Goal: Task Accomplishment & Management: Complete application form

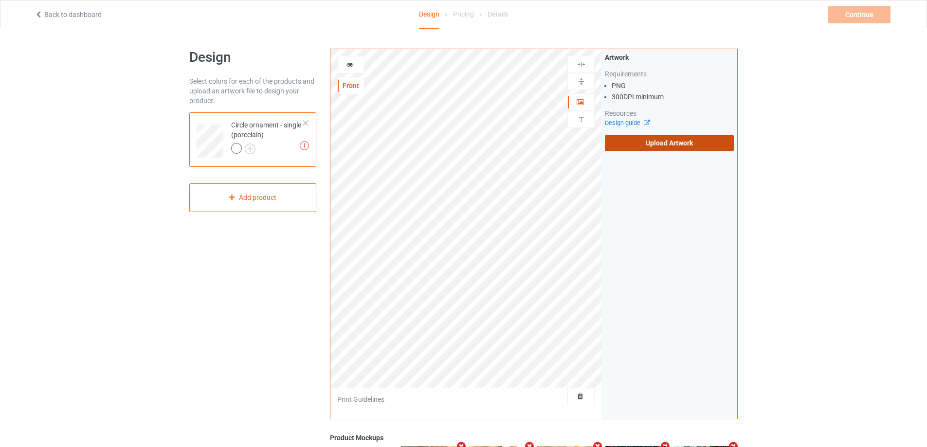
click at [633, 143] on label "Upload Artwork" at bounding box center [669, 143] width 129 height 17
click at [0, 0] on input "Upload Artwork" at bounding box center [0, 0] width 0 height 0
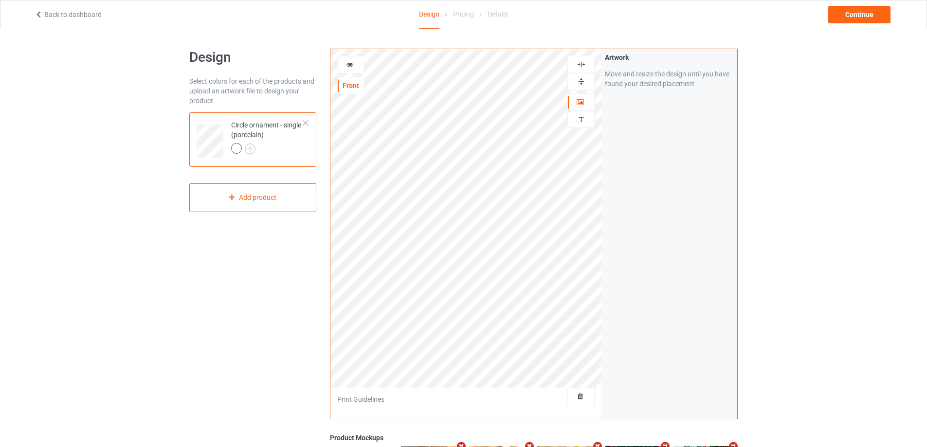
click at [582, 83] on img at bounding box center [580, 81] width 9 height 9
click at [583, 66] on img at bounding box center [580, 64] width 9 height 9
click at [580, 118] on img at bounding box center [580, 119] width 9 height 9
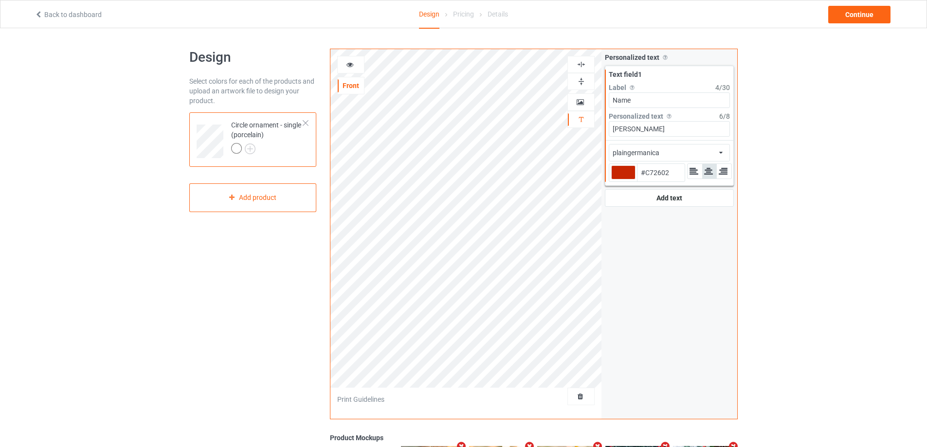
click at [351, 67] on icon at bounding box center [350, 63] width 8 height 7
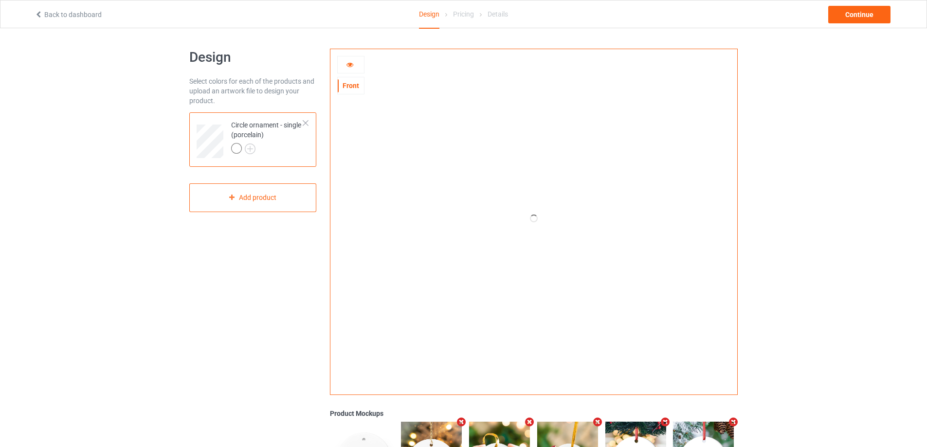
click at [351, 67] on icon at bounding box center [350, 63] width 8 height 7
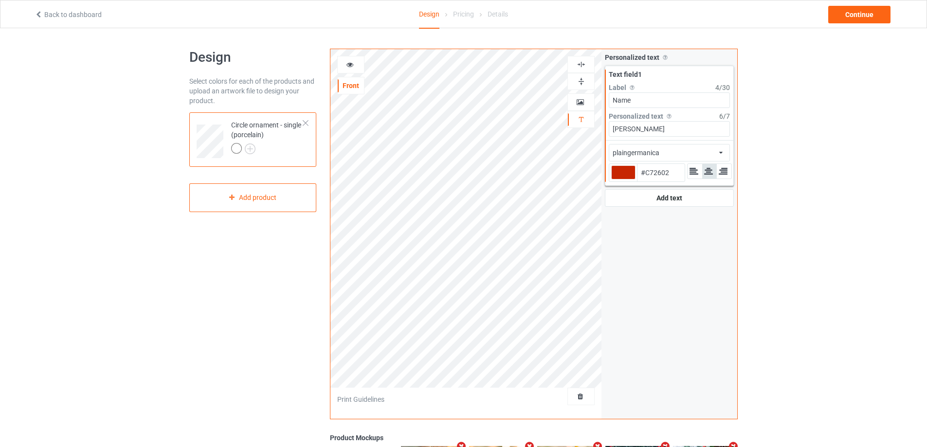
click at [619, 175] on div at bounding box center [623, 172] width 24 height 14
click at [619, 179] on input "#c72602" at bounding box center [623, 185] width 24 height 13
type input "#928481"
type input "#877b78"
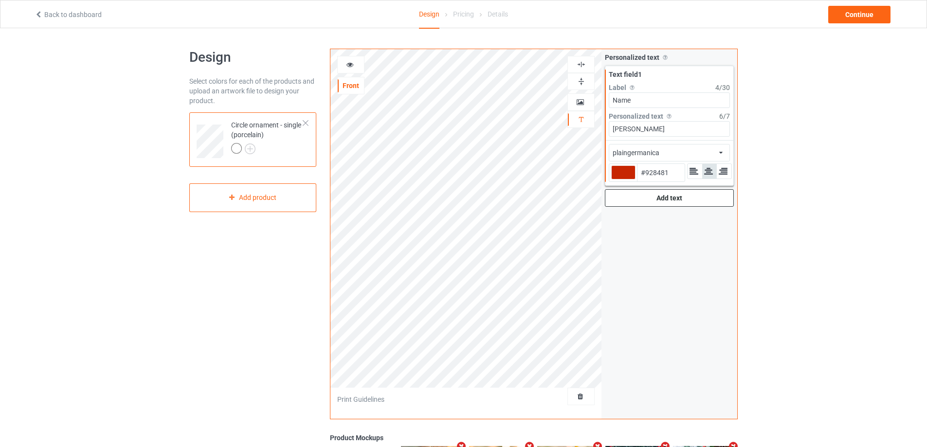
type input "#877B78"
type input "#655e5d"
type input "#655E5D"
type input "#3c3a39"
type input "#3C3A39"
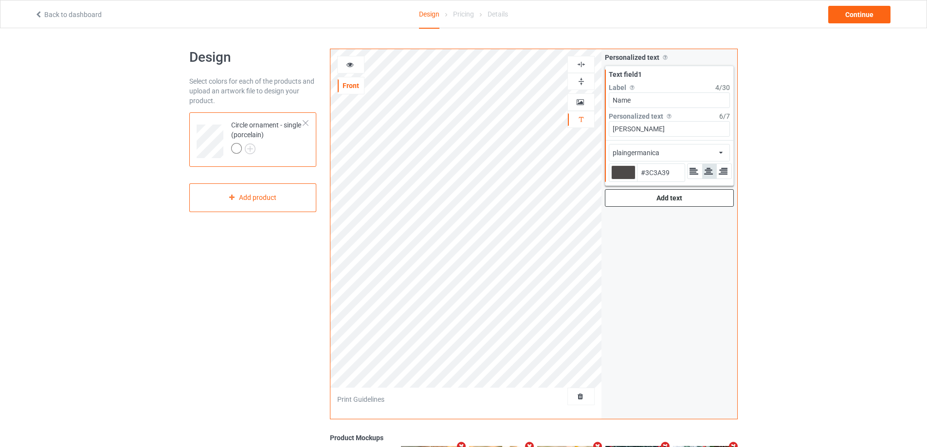
type input "#141414"
type input "#000000"
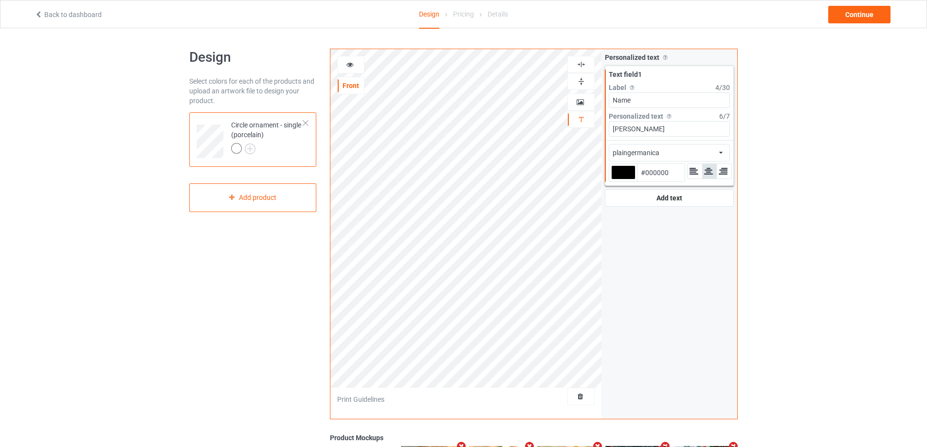
click at [666, 151] on div "plaingermanica african airstream aladdin alcohollicks [PERSON_NAME] almontesnow…" at bounding box center [668, 153] width 121 height 18
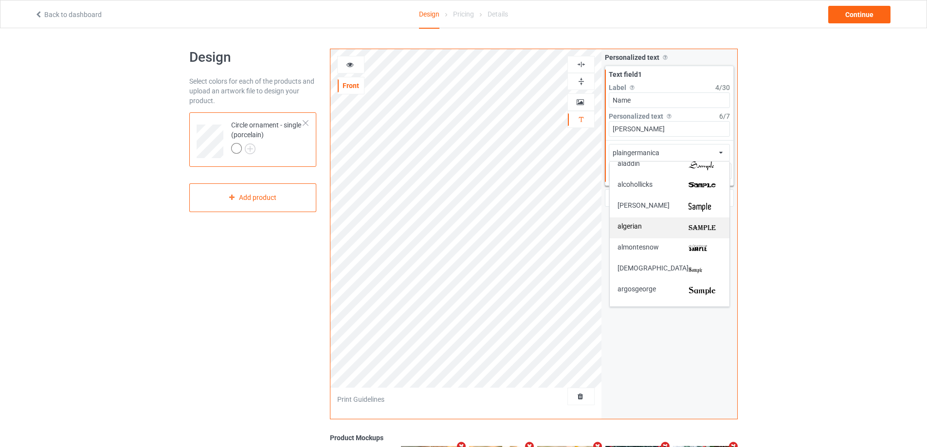
scroll to position [97, 0]
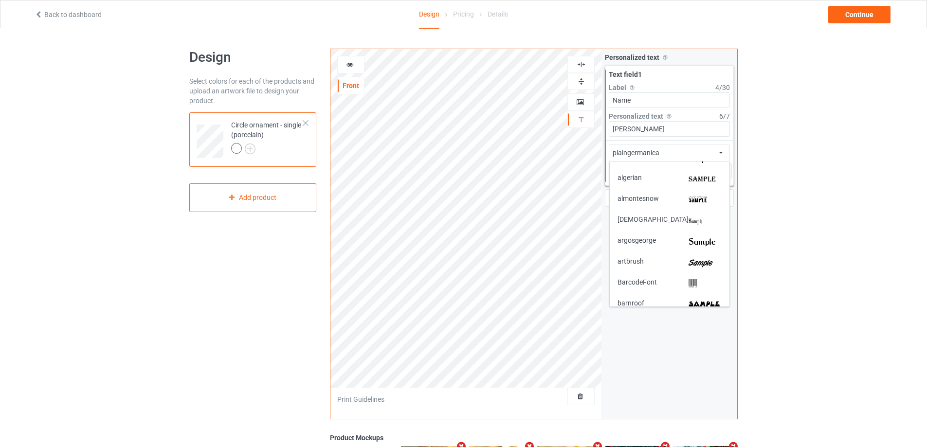
drag, startPoint x: 706, startPoint y: 260, endPoint x: 645, endPoint y: 240, distance: 64.1
click at [706, 261] on img at bounding box center [704, 263] width 33 height 10
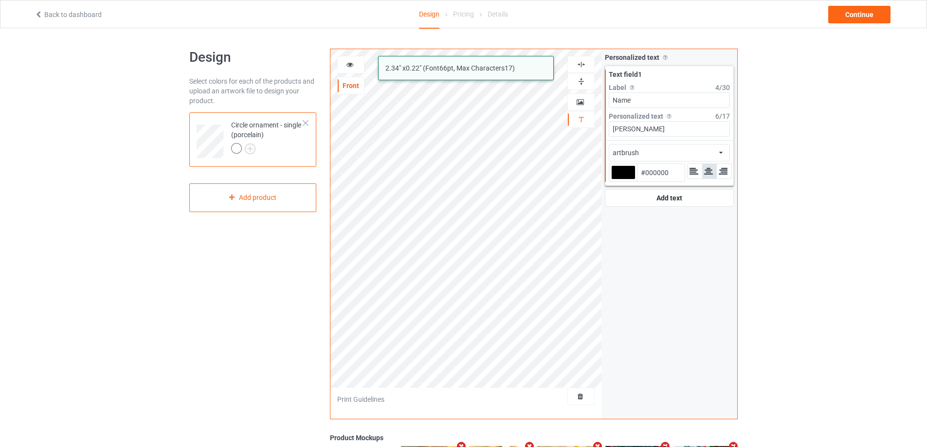
click at [540, 120] on div "plaingermanica artbrush 2.34 " x 0.22 " (Font 66 pt, Max Characters 17 ) Front …" at bounding box center [534, 234] width 408 height 371
type input "Ư"
type input "[PERSON_NAME]"
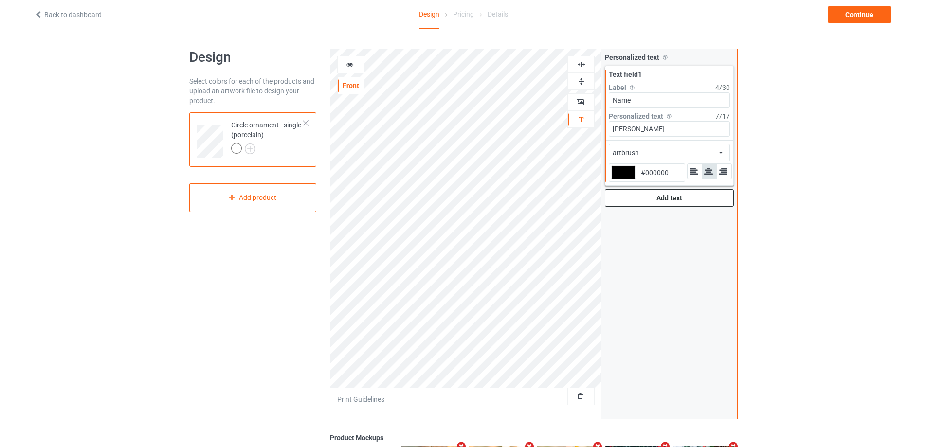
click at [684, 201] on div "Add text" at bounding box center [669, 198] width 129 height 18
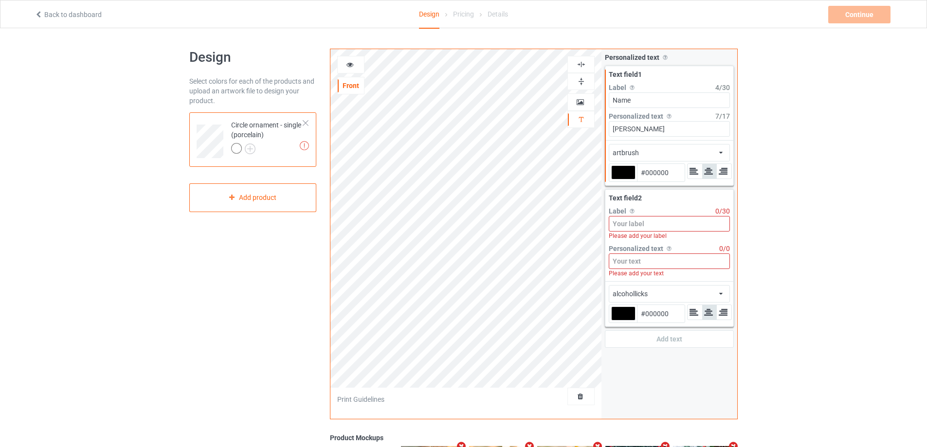
click at [661, 98] on input "Name" at bounding box center [668, 100] width 121 height 16
type input "Name 1"
click at [660, 230] on input at bounding box center [668, 224] width 121 height 16
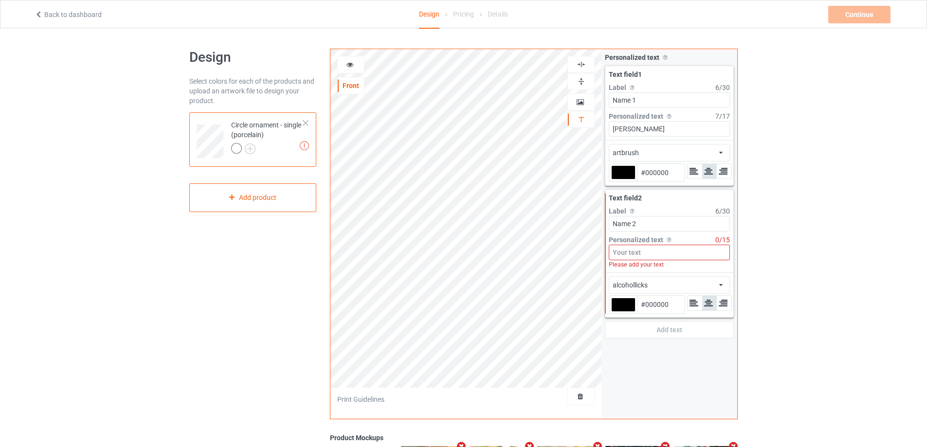
type input "Name 2"
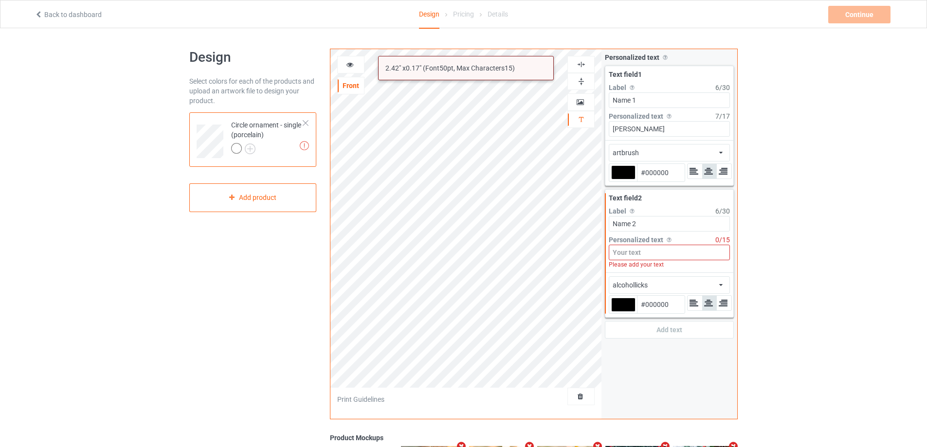
click at [625, 253] on input at bounding box center [668, 253] width 121 height 16
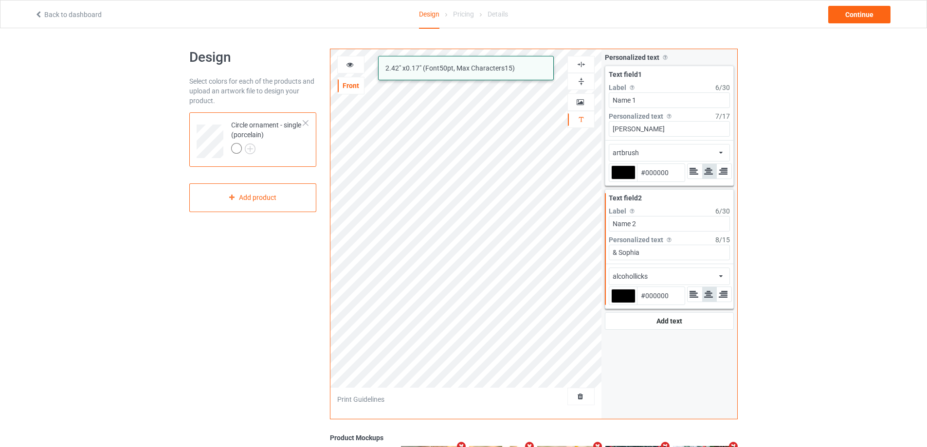
type input "& Sophia"
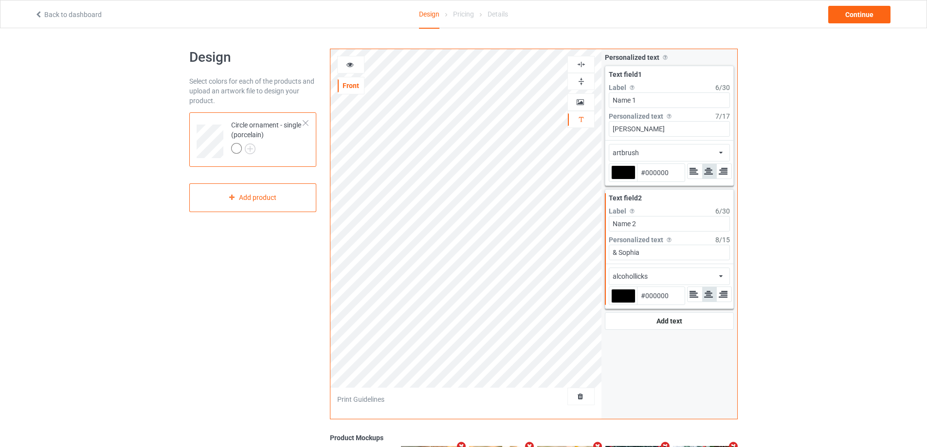
click at [686, 274] on div "alcohollicks african airstream aladdin alcohollicks [PERSON_NAME] almontesnow a…" at bounding box center [668, 277] width 121 height 18
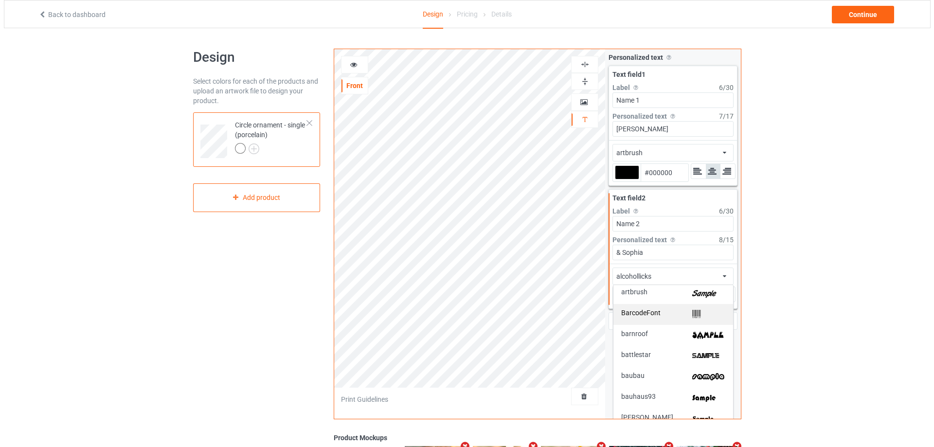
scroll to position [195, 0]
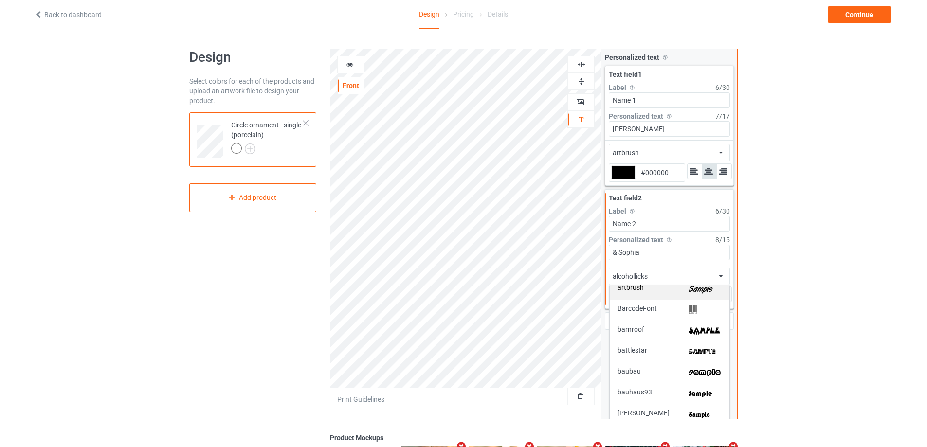
click at [697, 292] on img at bounding box center [704, 289] width 33 height 10
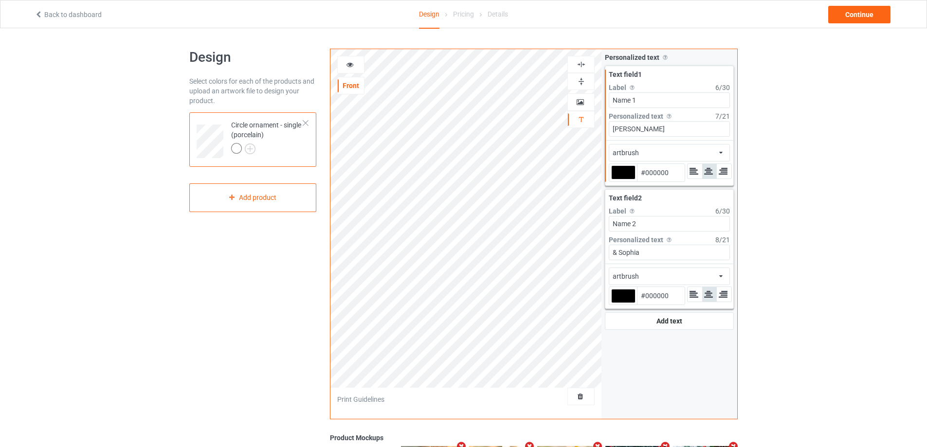
click at [626, 179] on div at bounding box center [623, 172] width 24 height 14
click at [626, 179] on input "#000000" at bounding box center [623, 185] width 24 height 13
type input "#ccb3b3"
type input "#CCB3B3"
type input "#cbb4b4"
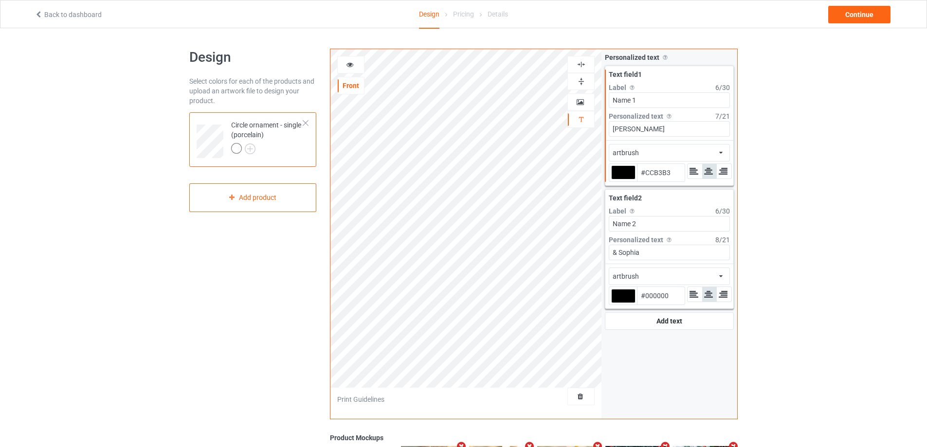
type input "#CBB4B4"
type input "#f0f0f0"
type input "#F0F0F0"
type input "#ffffff"
type input "#FFFFFF"
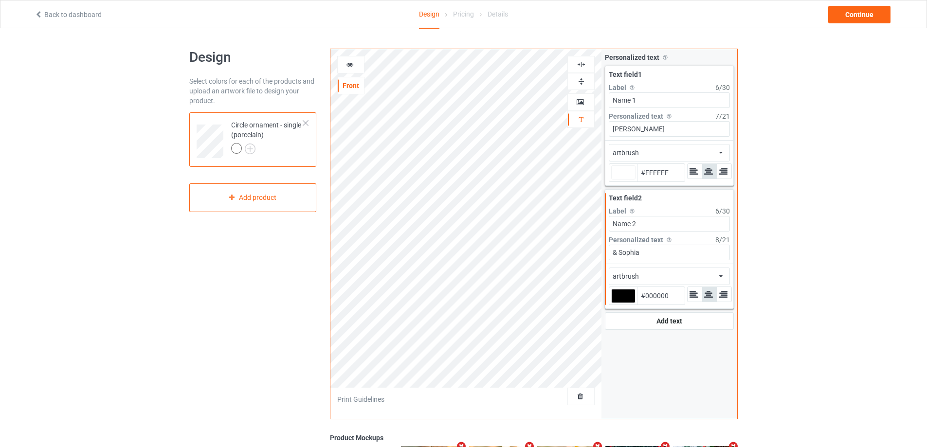
click at [625, 295] on div at bounding box center [623, 296] width 24 height 14
click at [625, 303] on input "#000000" at bounding box center [623, 309] width 24 height 13
type input "#ffffff"
type input "#d0bebe"
type input "#D0BEBE"
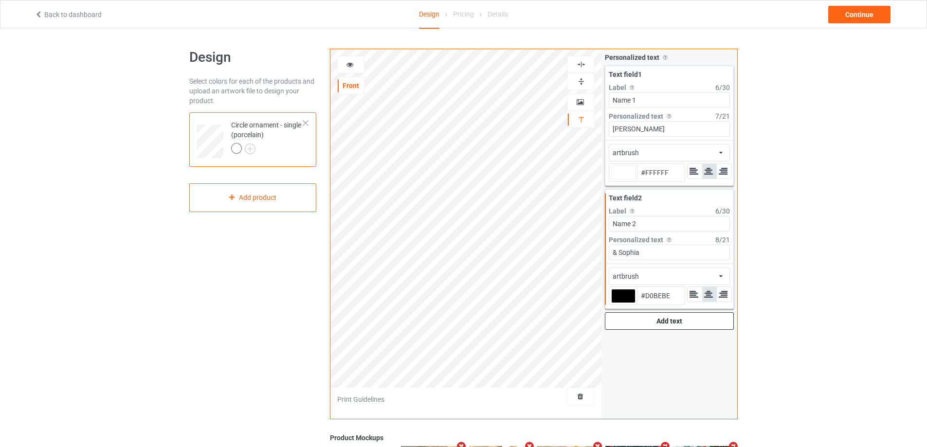
type input "#ffffff"
type input "#d2c1c1"
type input "#D2C1C1"
type input "#ffffff"
type input "#e5e0e0"
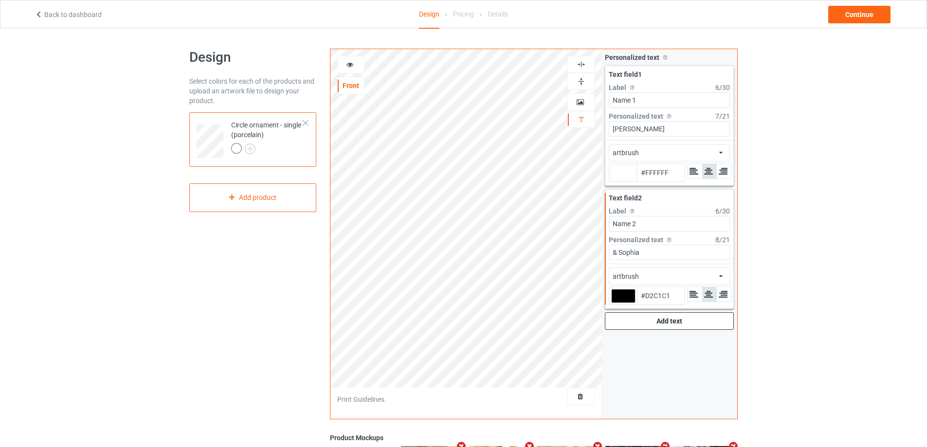
type input "#E5E0E0"
type input "#ffffff"
type input "#FFFFFF"
type input "#ffffff"
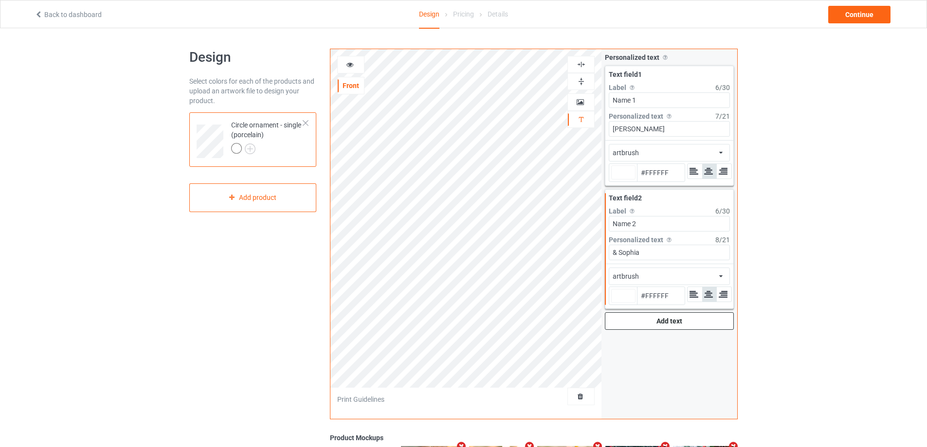
type input "#ffffff"
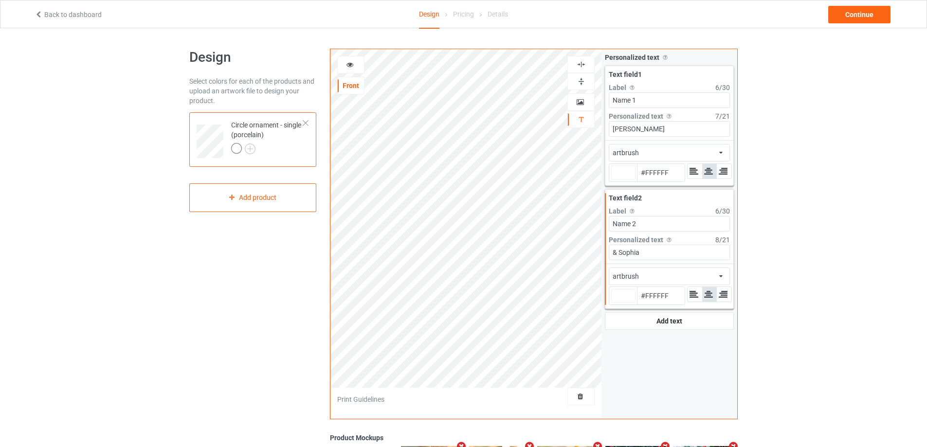
click at [349, 66] on icon at bounding box center [350, 63] width 8 height 7
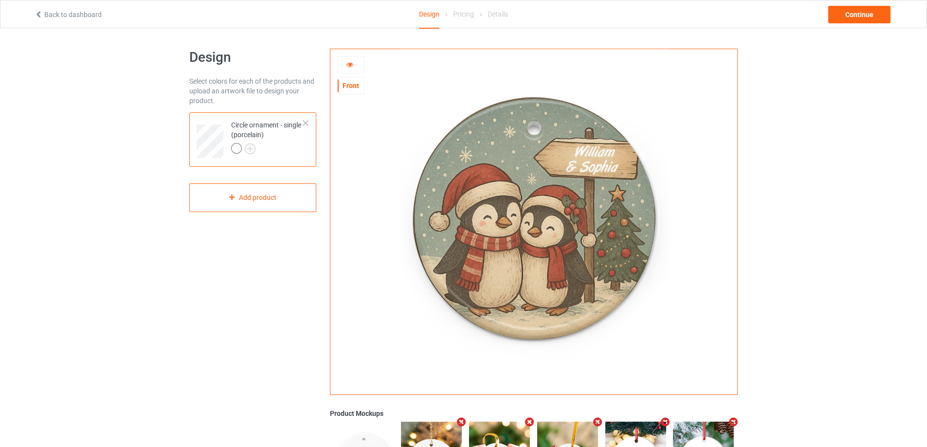
click at [343, 66] on div at bounding box center [351, 65] width 26 height 10
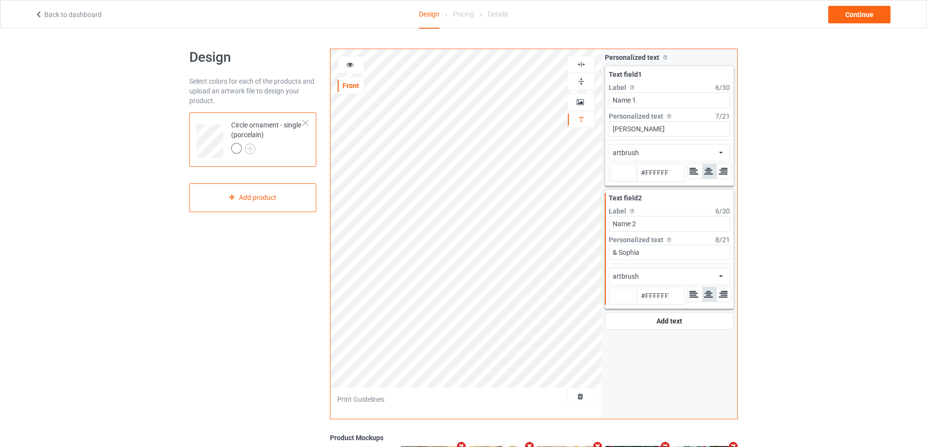
type input "#ffffff"
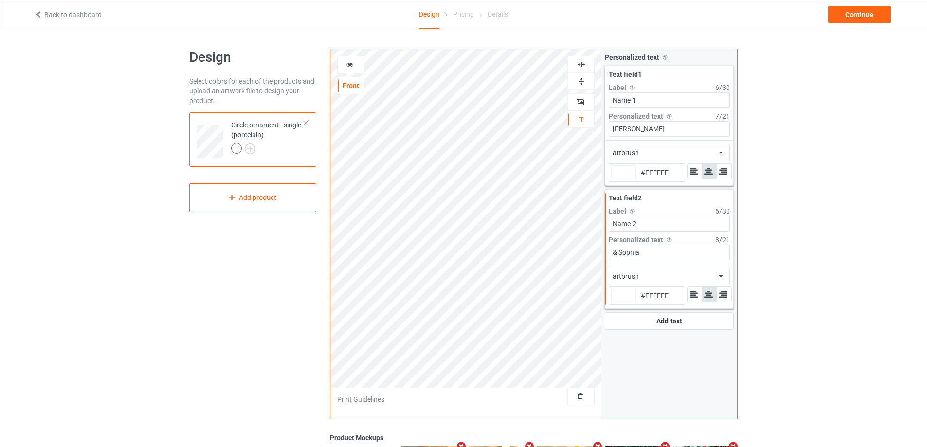
type input "#ffffff"
click at [622, 173] on div at bounding box center [623, 172] width 24 height 14
click at [622, 179] on input "#ffffff" at bounding box center [623, 185] width 24 height 13
type input "#ffffff"
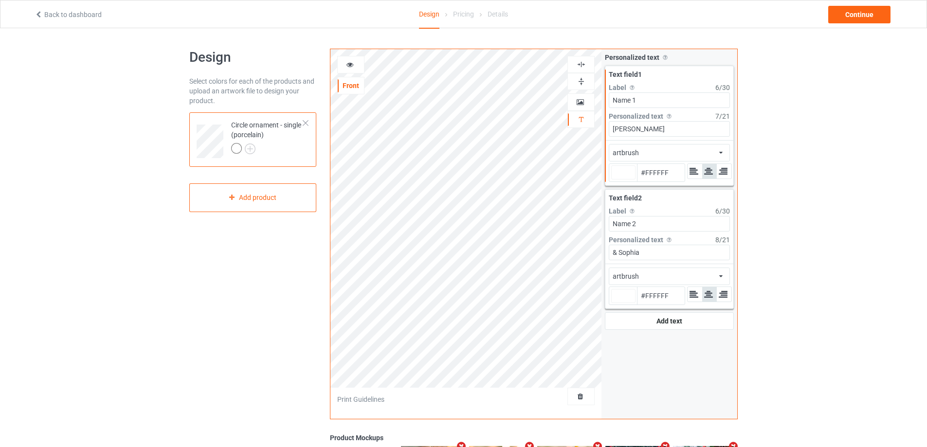
type input "#ae4024"
type input "#AE4024"
type input "#ffffff"
type input "#ae4024"
type input "#ffffff"
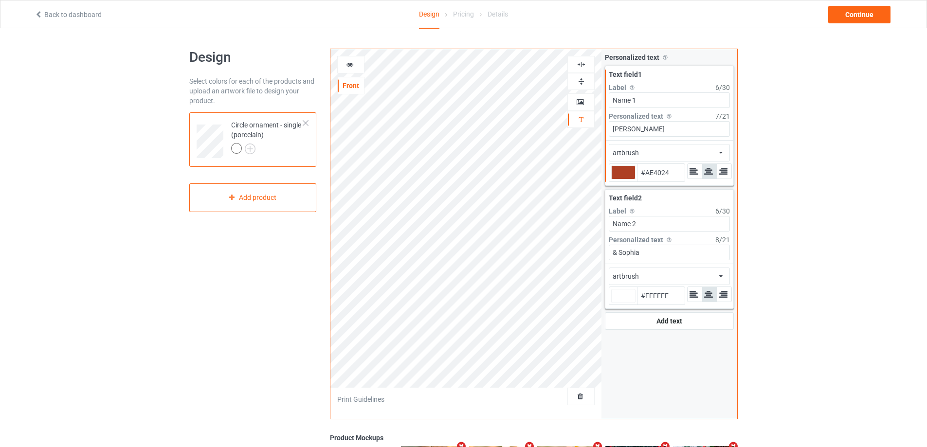
type input "#ae4024"
type input "#ffffff"
type input "#ae4024"
type input "#ffffff"
click at [622, 294] on div at bounding box center [623, 296] width 24 height 14
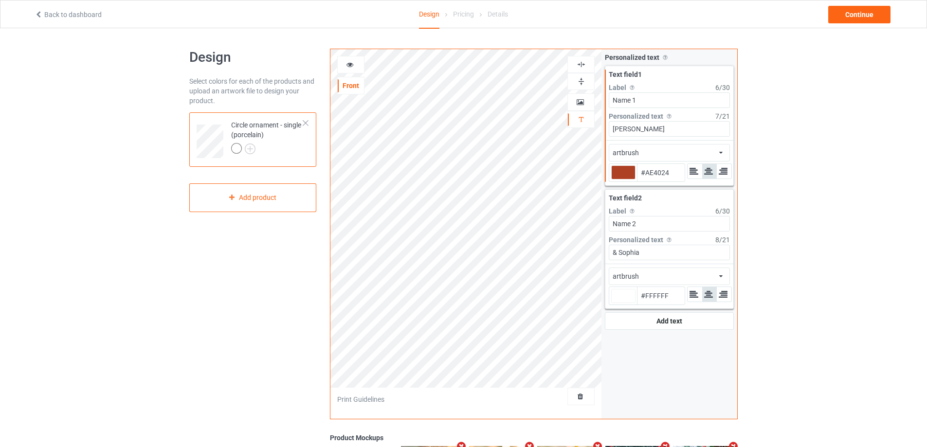
click at [622, 303] on input "#ffffff" at bounding box center [623, 309] width 24 height 13
type input "#ae4024"
type input "#ffffff"
type input "#ae4024"
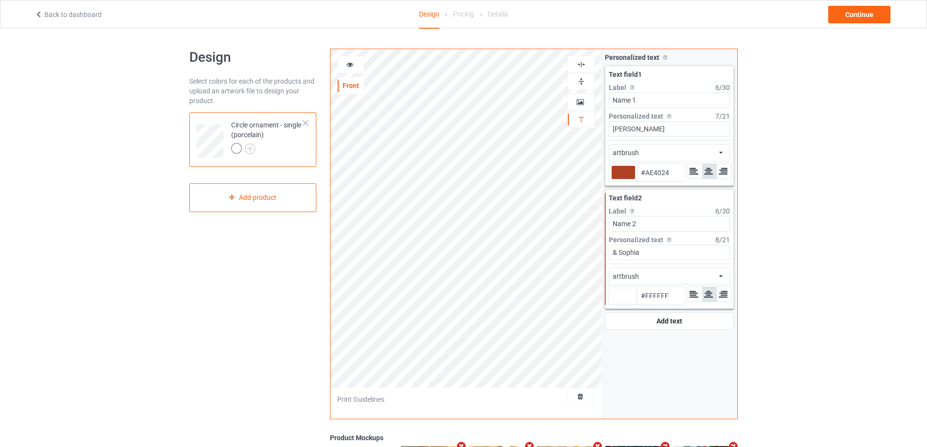
type input "#AE4024"
type input "#ae4024"
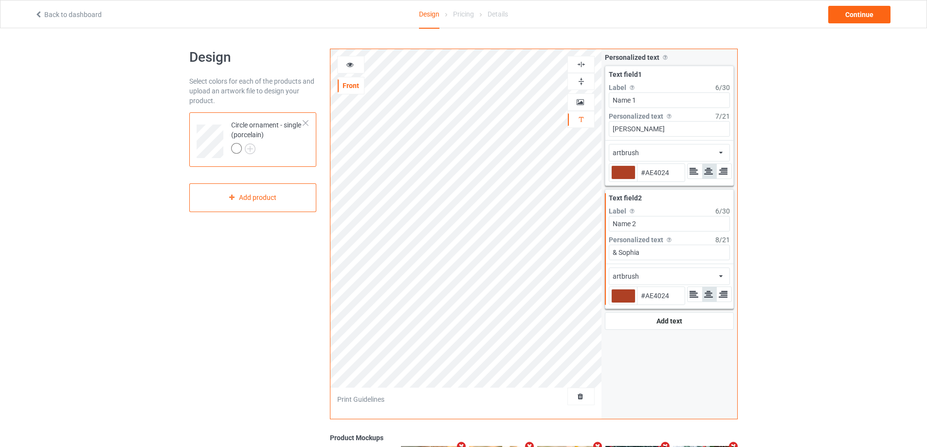
type input "#ae4024"
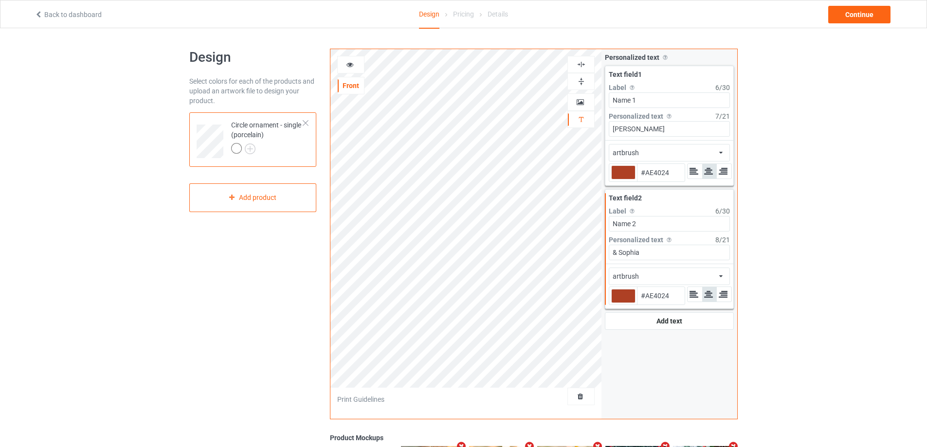
type input "#ae4024"
click at [349, 65] on icon at bounding box center [350, 63] width 8 height 7
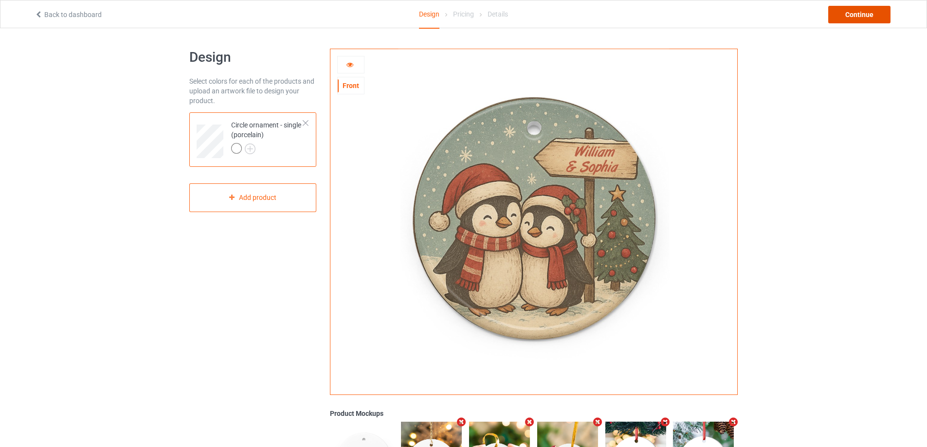
click at [851, 15] on div "Continue" at bounding box center [859, 15] width 62 height 18
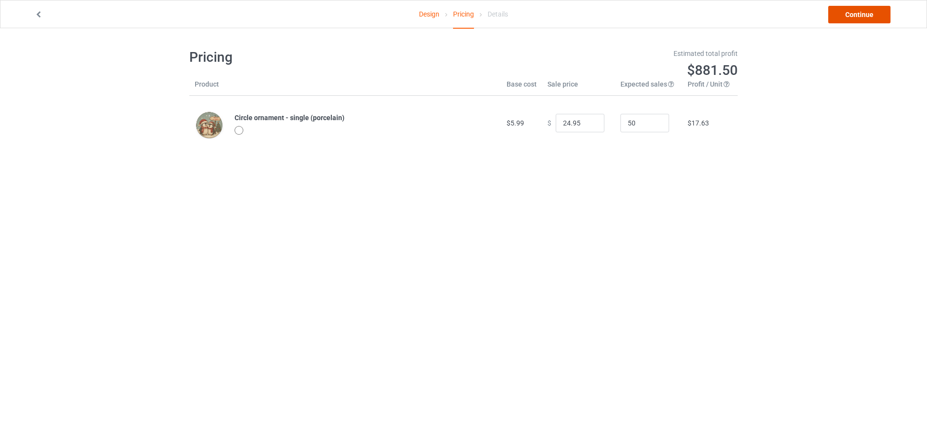
click at [852, 17] on link "Continue" at bounding box center [859, 15] width 62 height 18
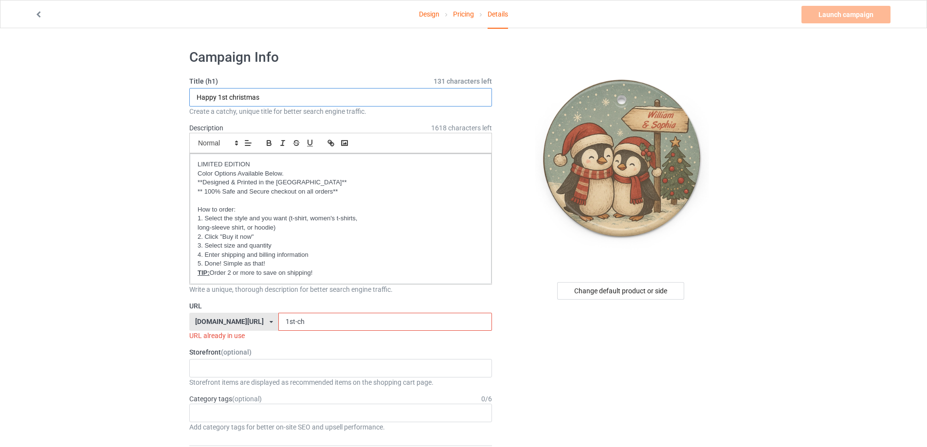
drag, startPoint x: 293, startPoint y: 99, endPoint x: 144, endPoint y: 86, distance: 149.5
type input "Together"
drag, startPoint x: 321, startPoint y: 318, endPoint x: 236, endPoint y: 313, distance: 85.3
click at [238, 313] on div "[DOMAIN_NAME][URL] [DOMAIN_NAME][URL] [DOMAIN_NAME][URL] [DOMAIN_NAME][URL] [DO…" at bounding box center [340, 322] width 303 height 18
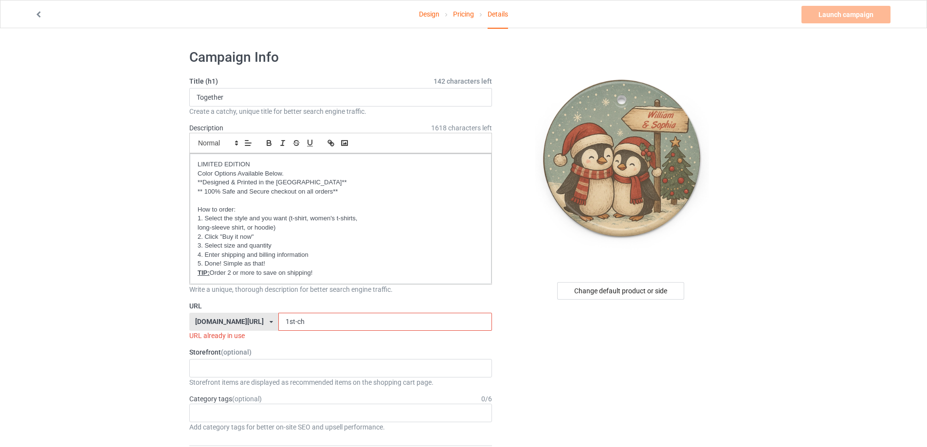
paste input "Together"
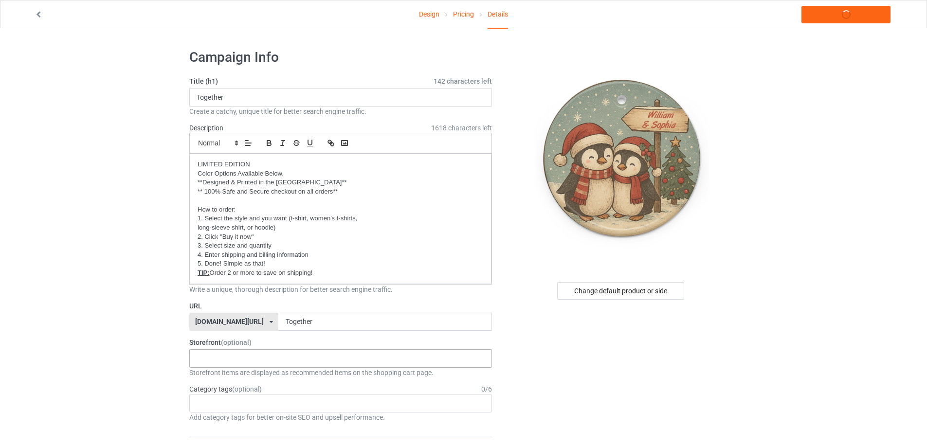
click at [222, 359] on div "Oh look! A Bookstore! Best friends/ Besties 2025 [DEMOGRAPHIC_DATA] 2025 To my …" at bounding box center [340, 358] width 303 height 18
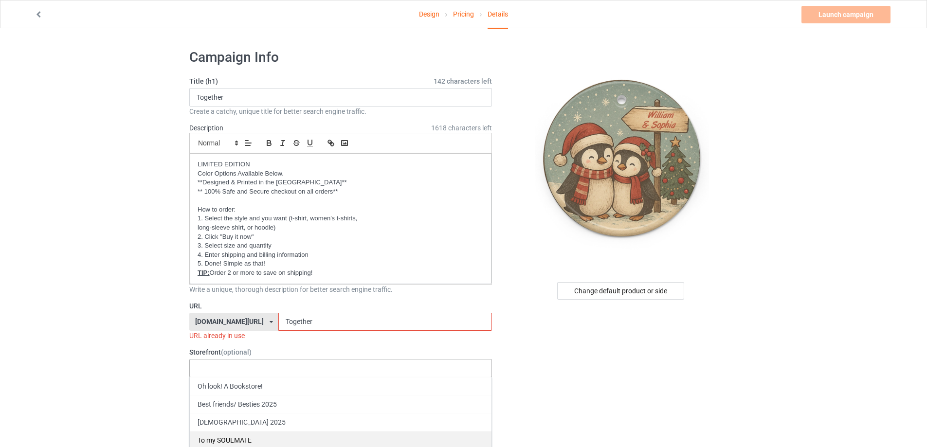
click at [237, 434] on div "To my SOULMATE" at bounding box center [341, 440] width 302 height 18
click at [319, 319] on input "Together" at bounding box center [384, 322] width 213 height 18
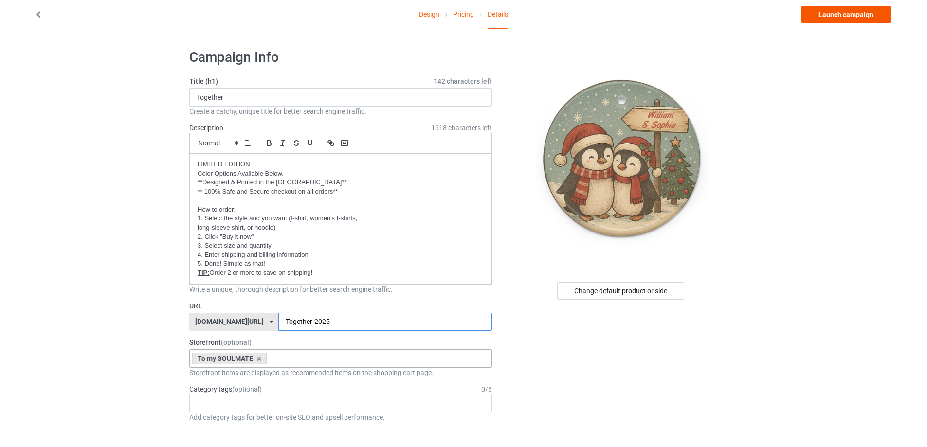
type input "Together-2025"
click at [859, 15] on link "Launch campaign" at bounding box center [845, 15] width 89 height 18
